Goal: Browse casually

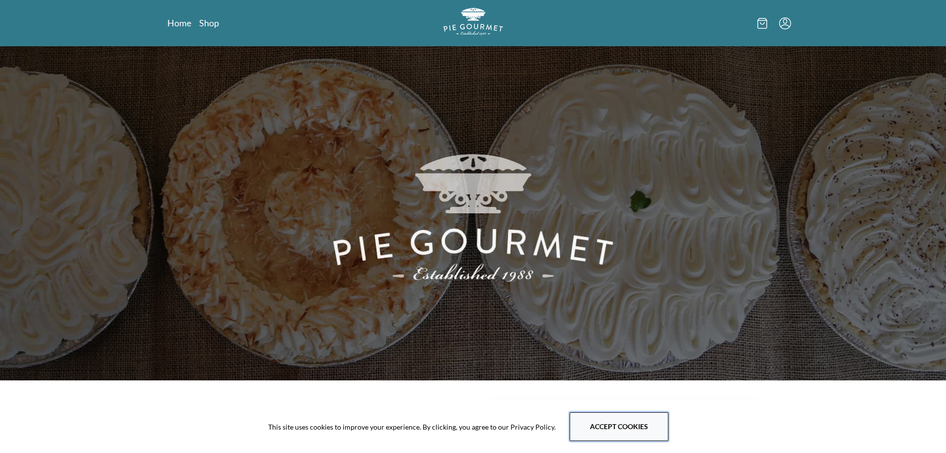
click at [601, 424] on button "Accept cookies" at bounding box center [619, 426] width 99 height 29
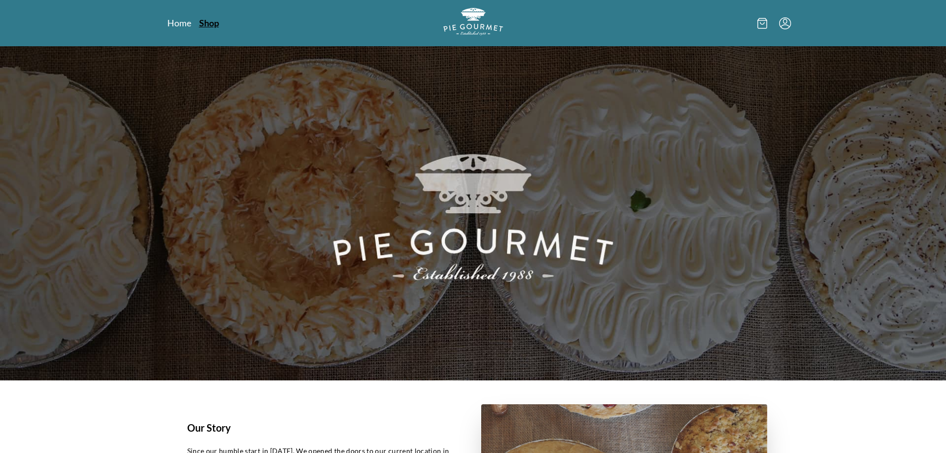
click at [208, 25] on link "Shop" at bounding box center [209, 23] width 20 height 12
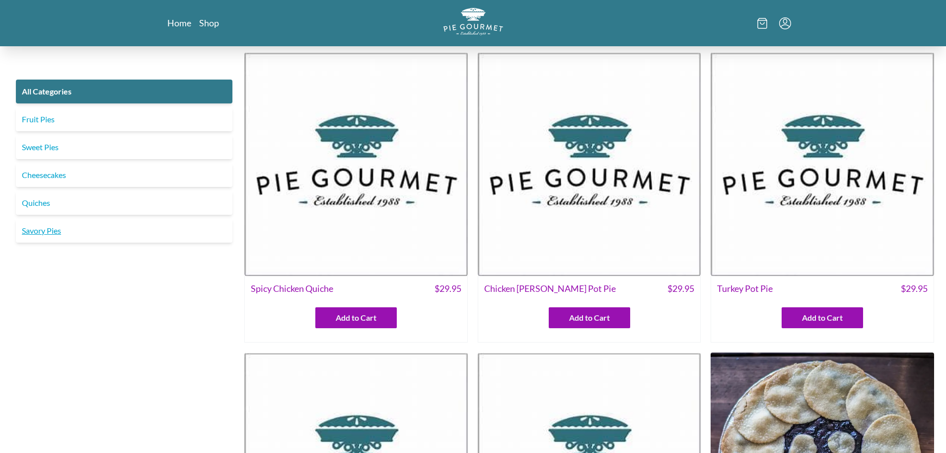
click at [33, 232] on link "Savory Pies" at bounding box center [124, 231] width 217 height 24
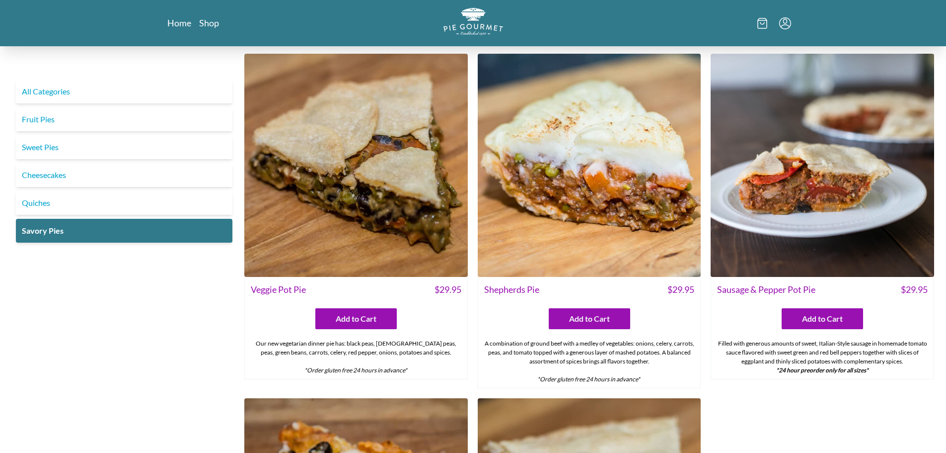
scroll to position [302, 0]
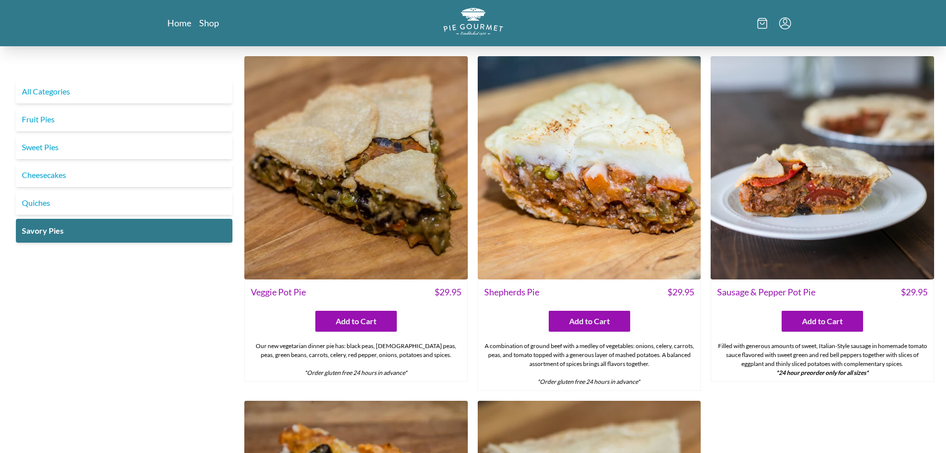
click at [360, 185] on img at bounding box center [356, 168] width 224 height 224
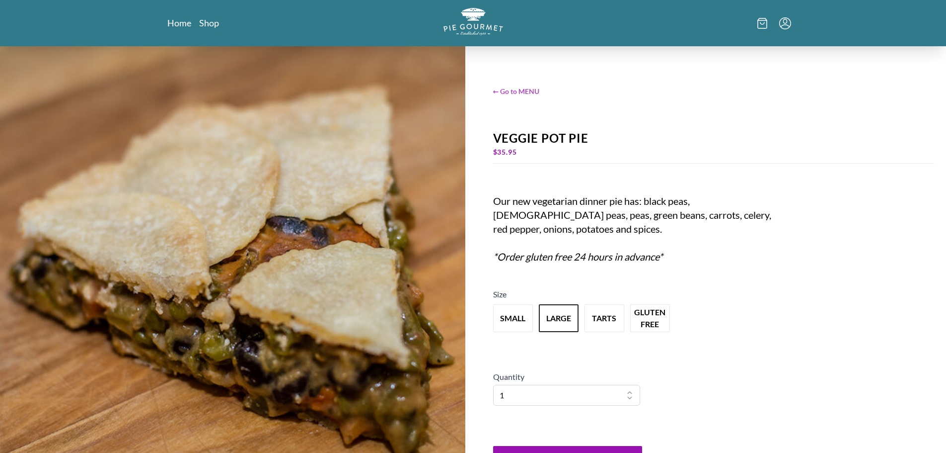
drag, startPoint x: 372, startPoint y: 178, endPoint x: 524, endPoint y: 92, distance: 175.3
click at [524, 92] on span "← Go to MENU" at bounding box center [714, 91] width 442 height 10
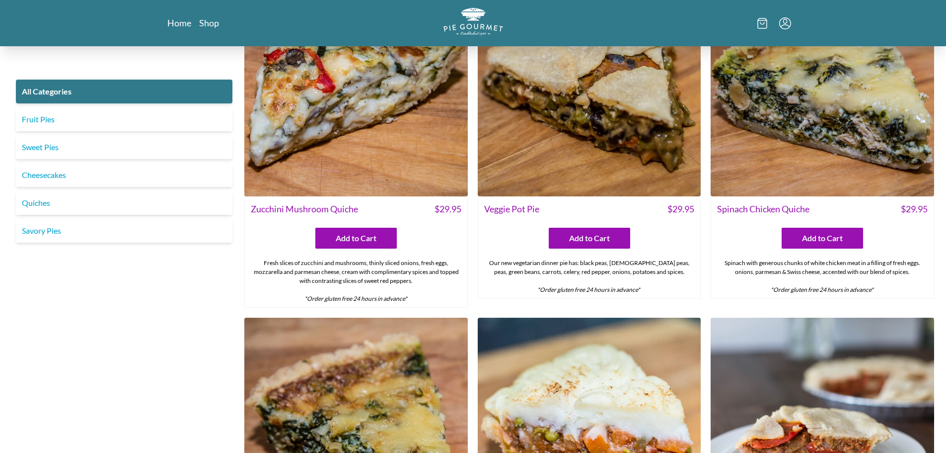
scroll to position [424, 0]
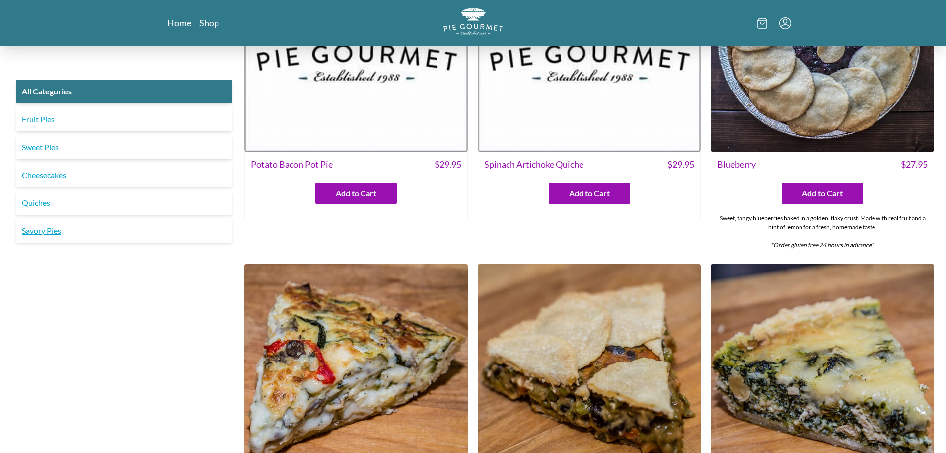
click at [46, 224] on link "Savory Pies" at bounding box center [124, 231] width 217 height 24
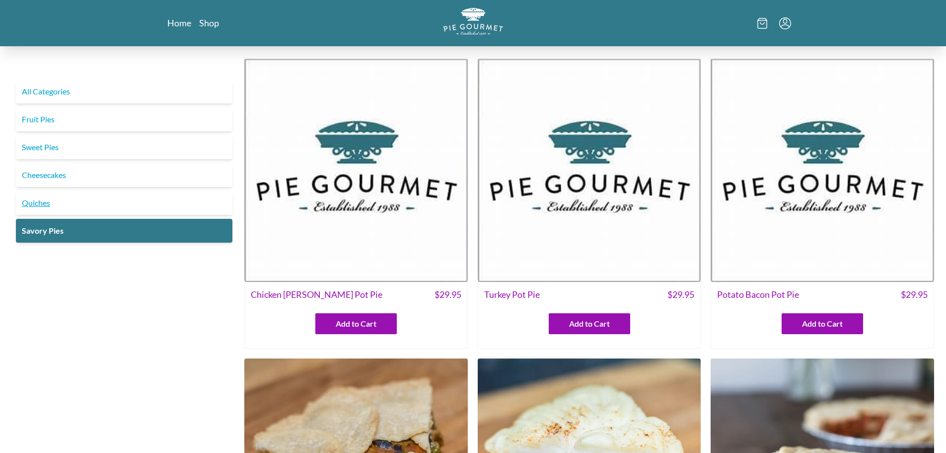
click at [134, 204] on link "Quiches" at bounding box center [124, 203] width 217 height 24
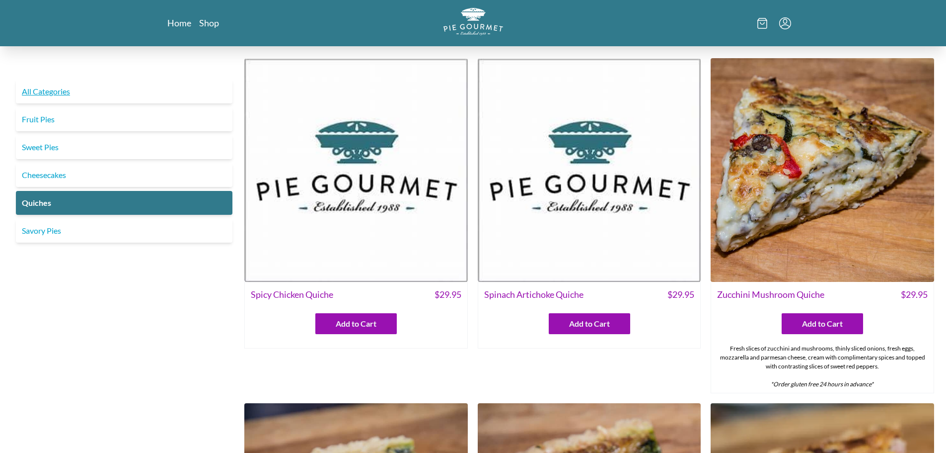
drag, startPoint x: 50, startPoint y: 91, endPoint x: 59, endPoint y: 90, distance: 9.0
click at [52, 91] on link "All Categories" at bounding box center [124, 91] width 217 height 24
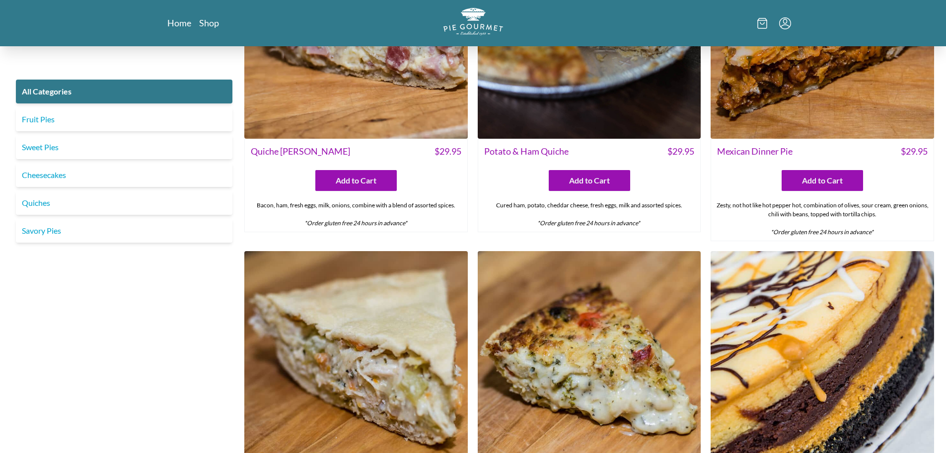
scroll to position [1239, 0]
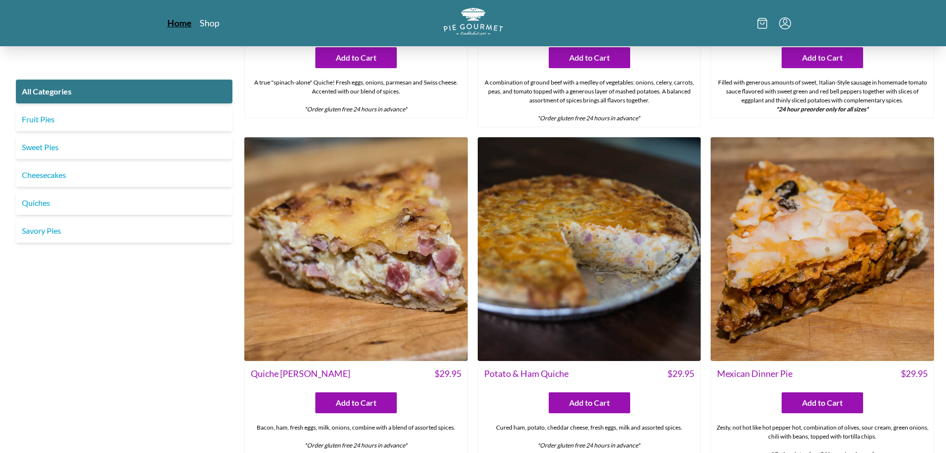
click at [173, 22] on link "Home" at bounding box center [179, 23] width 24 height 12
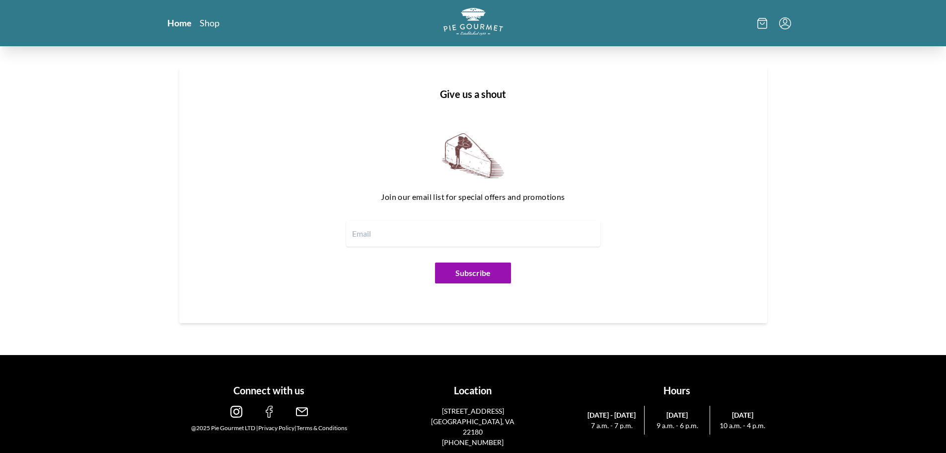
scroll to position [1215, 0]
